Goal: Information Seeking & Learning: Learn about a topic

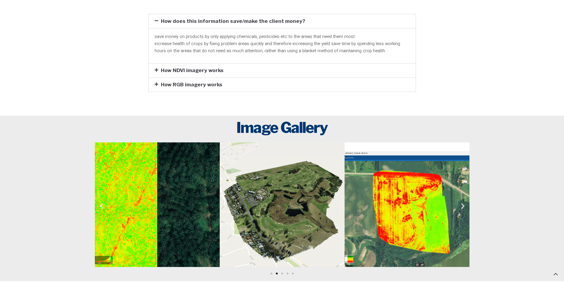
scroll to position [564, 0]
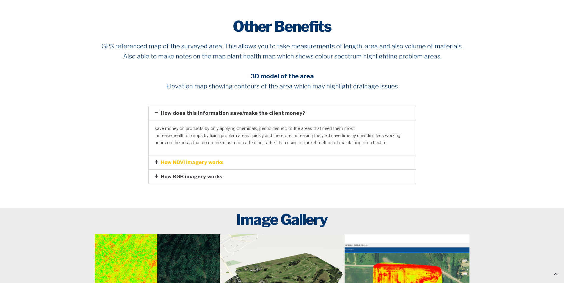
click at [186, 160] on link "How NDVI imagery works" at bounding box center [192, 163] width 63 height 6
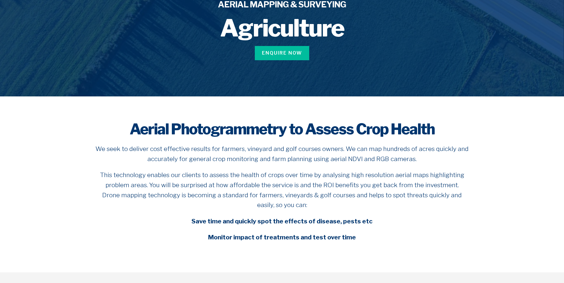
scroll to position [0, 0]
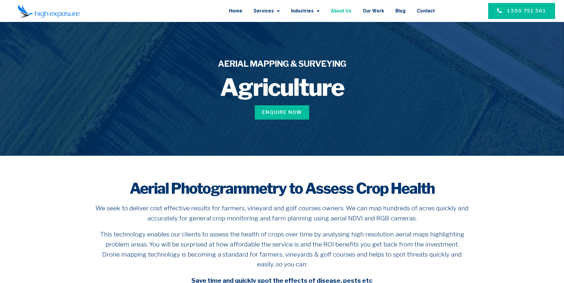
click at [348, 13] on link "About Us" at bounding box center [341, 10] width 20 height 15
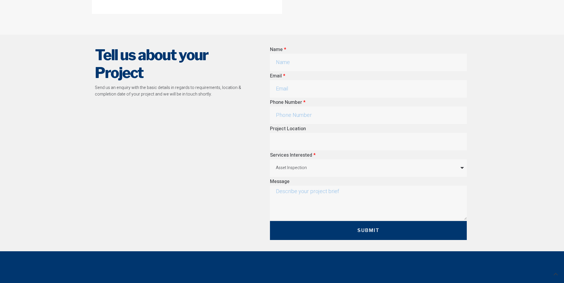
scroll to position [1710, 0]
